Goal: Task Accomplishment & Management: Use online tool/utility

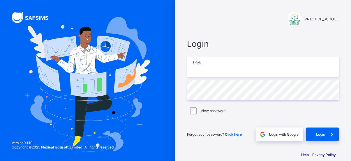
click at [266, 70] on input "email" at bounding box center [262, 66] width 151 height 20
type input "**********"
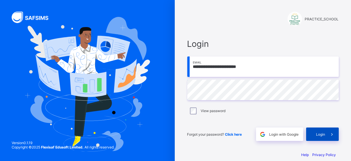
click at [321, 136] on div "Login" at bounding box center [322, 134] width 33 height 13
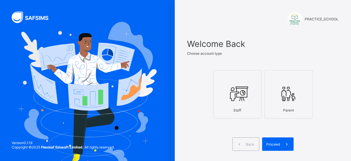
click at [247, 112] on div "Staff" at bounding box center [237, 110] width 42 height 10
click at [286, 150] on span at bounding box center [286, 143] width 13 height 13
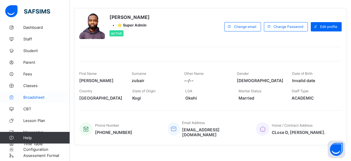
scroll to position [45, 0]
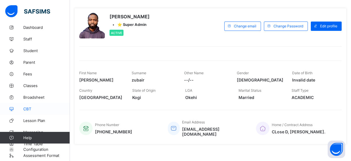
click at [34, 110] on span "CBT" at bounding box center [46, 109] width 47 height 5
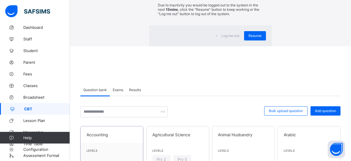
scroll to position [185, 0]
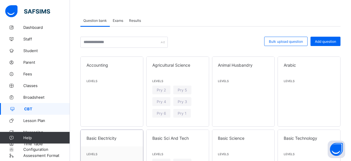
scroll to position [0, 0]
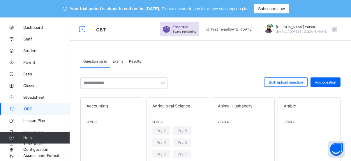
click at [117, 61] on span "Exams" at bounding box center [118, 61] width 10 height 4
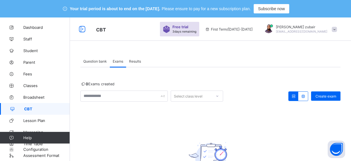
scroll to position [61, 0]
